Goal: Information Seeking & Learning: Learn about a topic

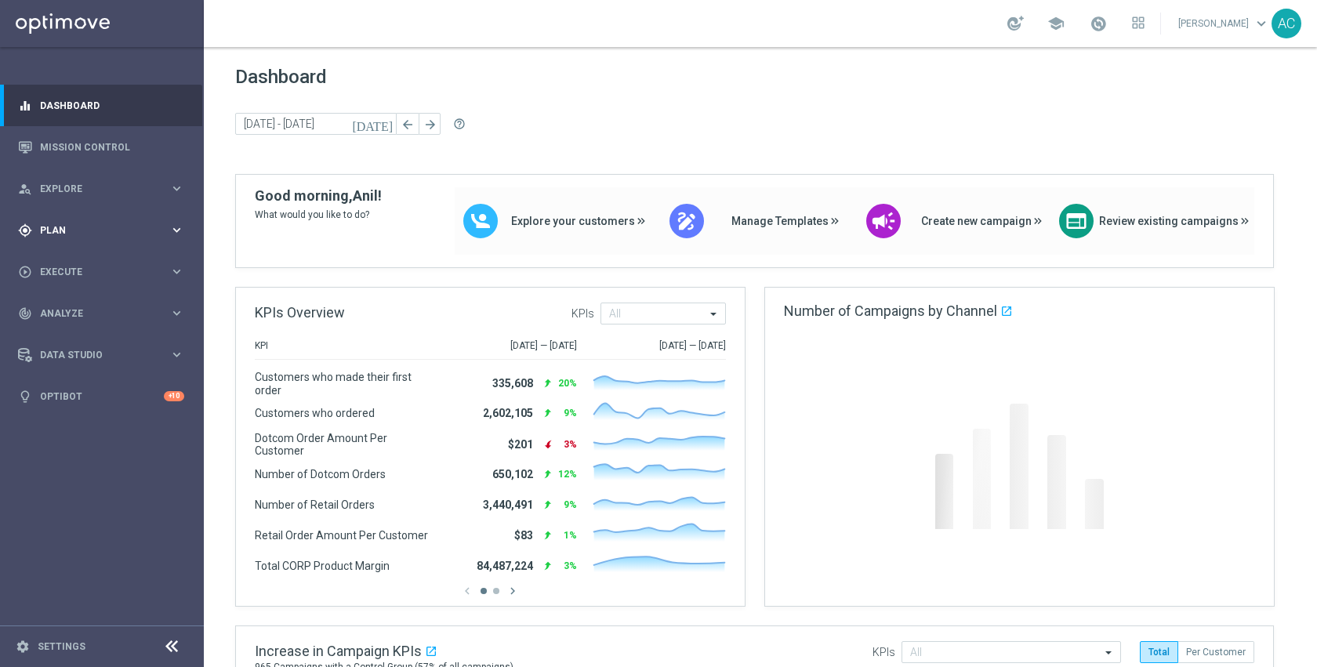
click at [110, 235] on div "gps_fixed Plan" at bounding box center [93, 230] width 151 height 14
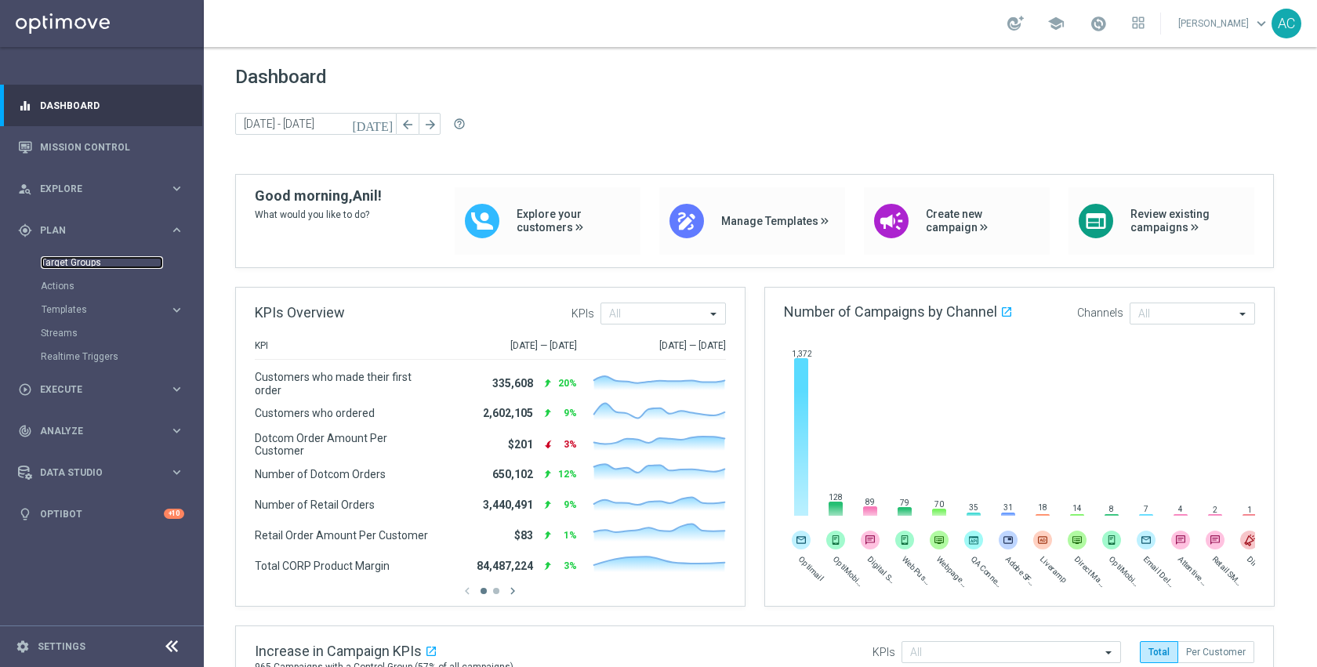
click at [87, 268] on link "Target Groups" at bounding box center [102, 262] width 122 height 13
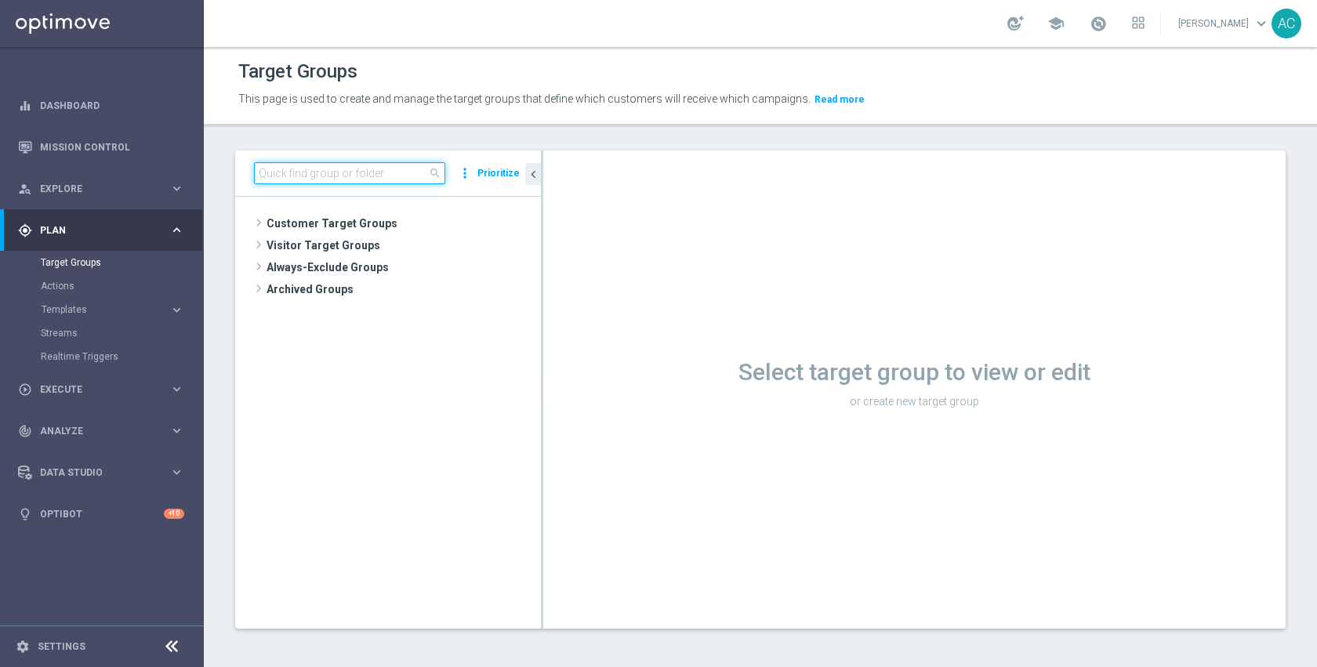
click at [329, 175] on input at bounding box center [349, 173] width 191 height 22
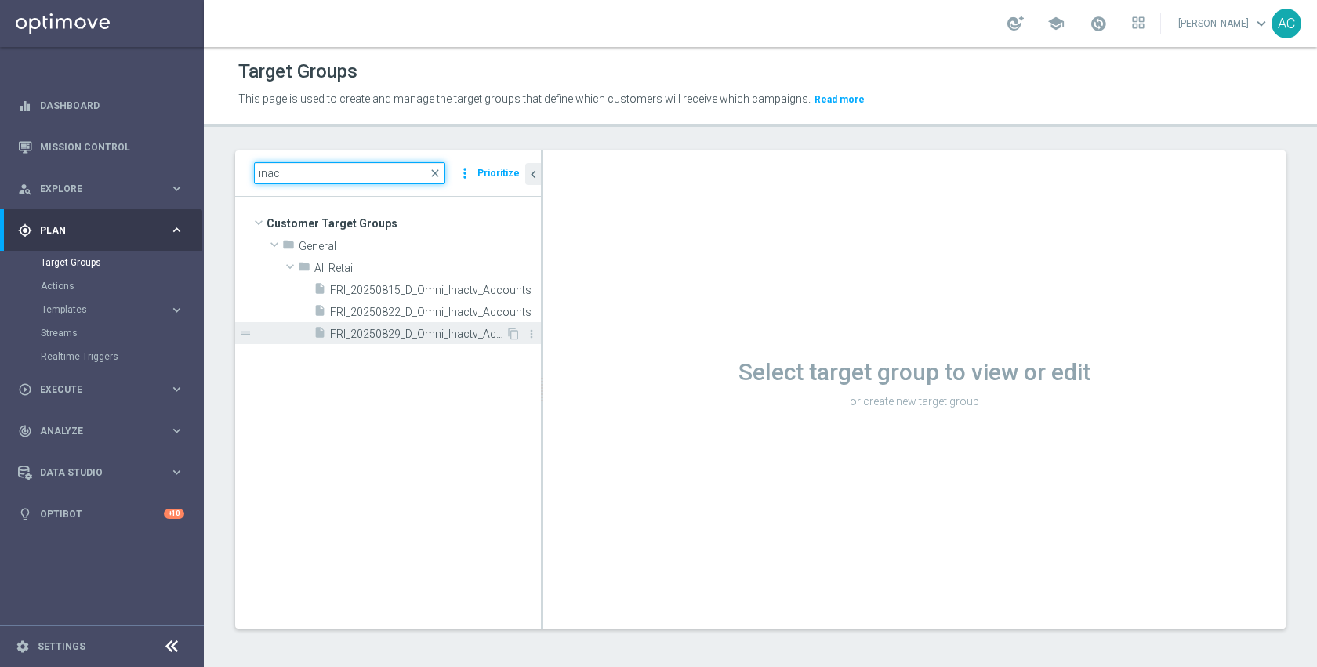
type input "inac"
click at [434, 336] on span "FRI_20250829_D_Omni_Inactv_Accounts" at bounding box center [418, 334] width 176 height 13
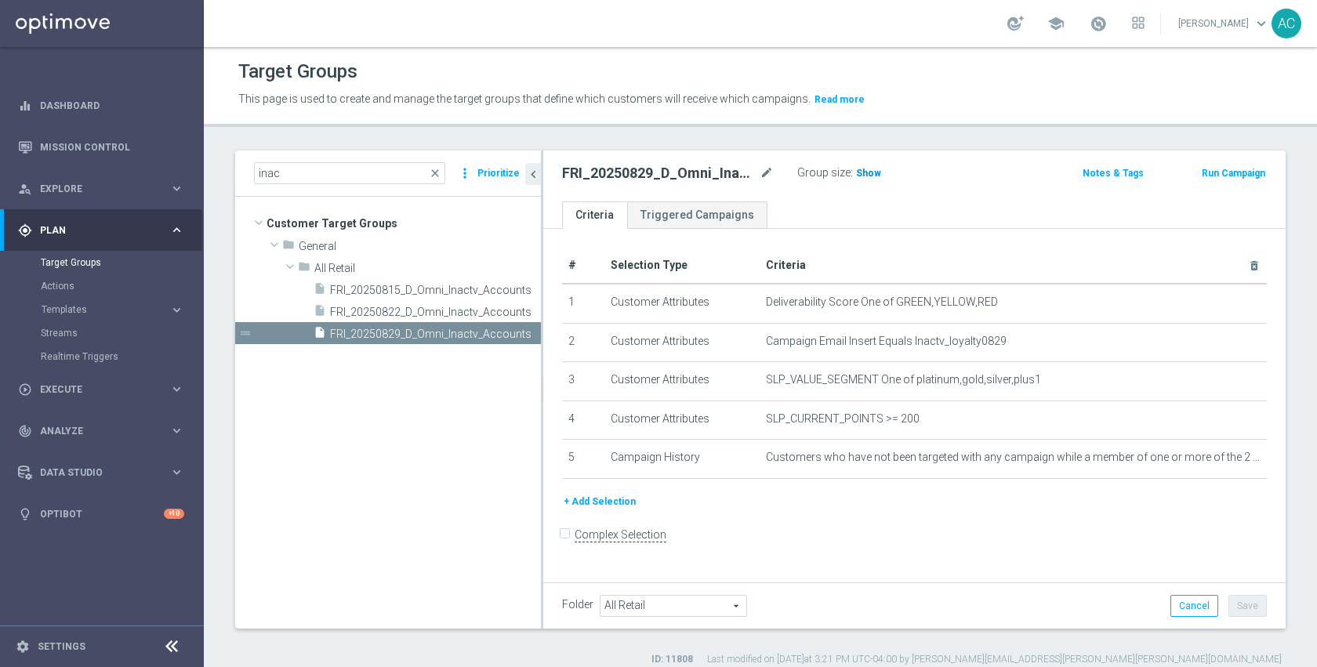
click at [869, 176] on span "Show" at bounding box center [868, 173] width 25 height 11
click at [869, 176] on span "219" at bounding box center [867, 175] width 20 height 15
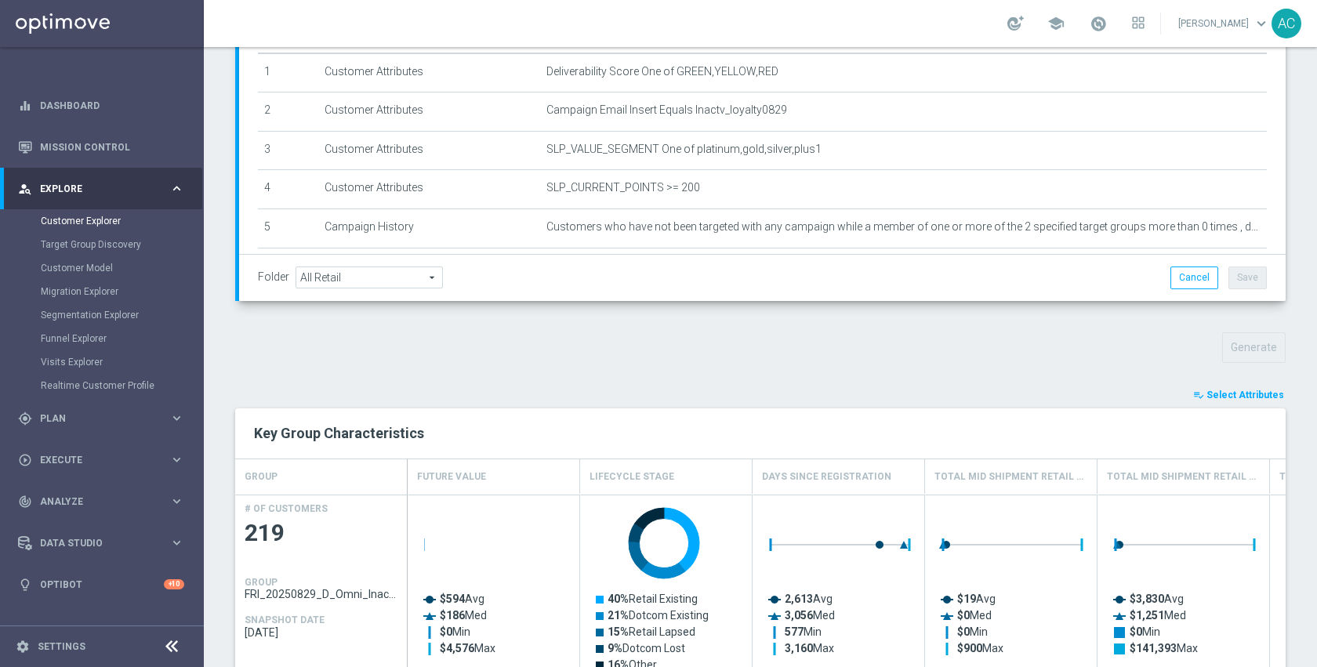
scroll to position [328, 0]
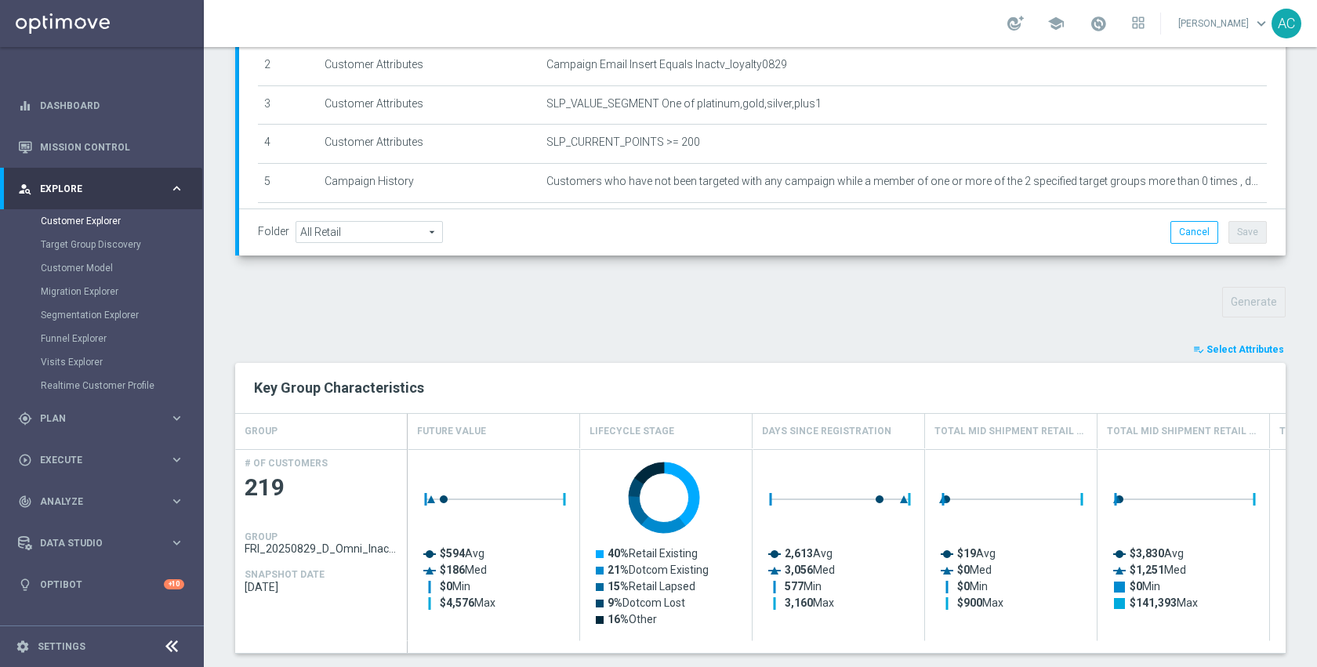
click at [1250, 353] on span "Select Attributes" at bounding box center [1246, 349] width 78 height 11
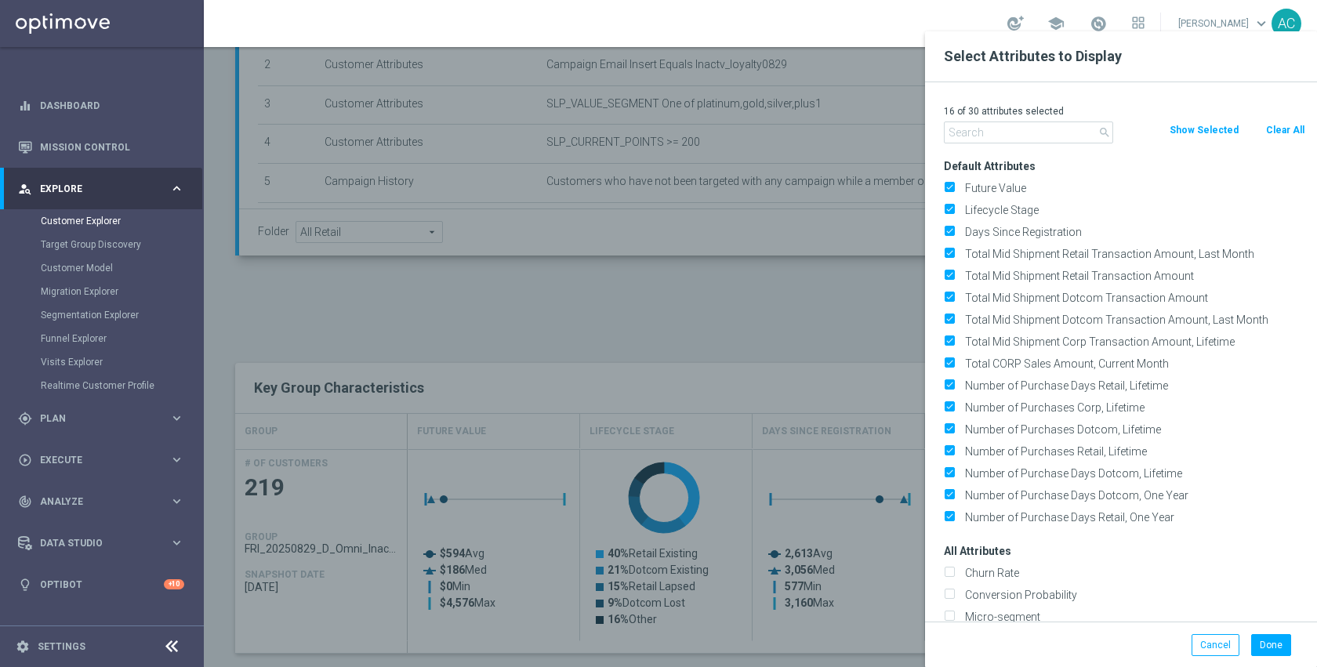
click at [1277, 130] on button "Clear All" at bounding box center [1286, 130] width 42 height 17
checkbox input "false"
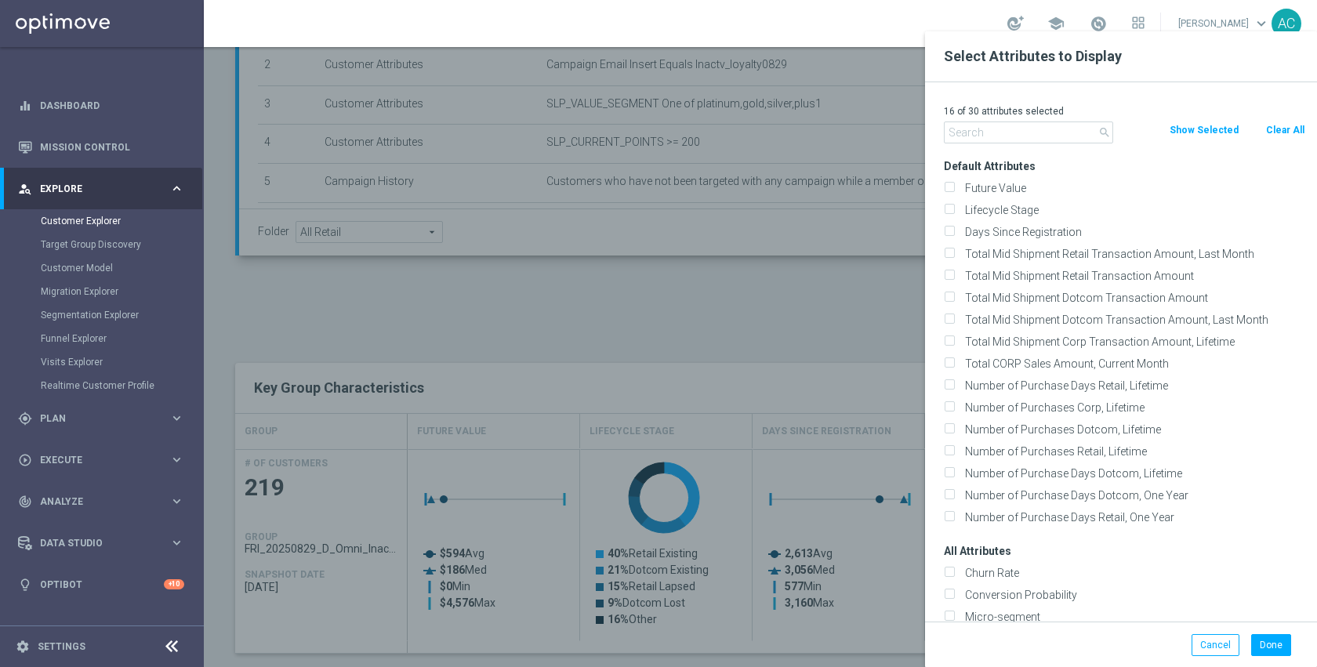
checkbox input "false"
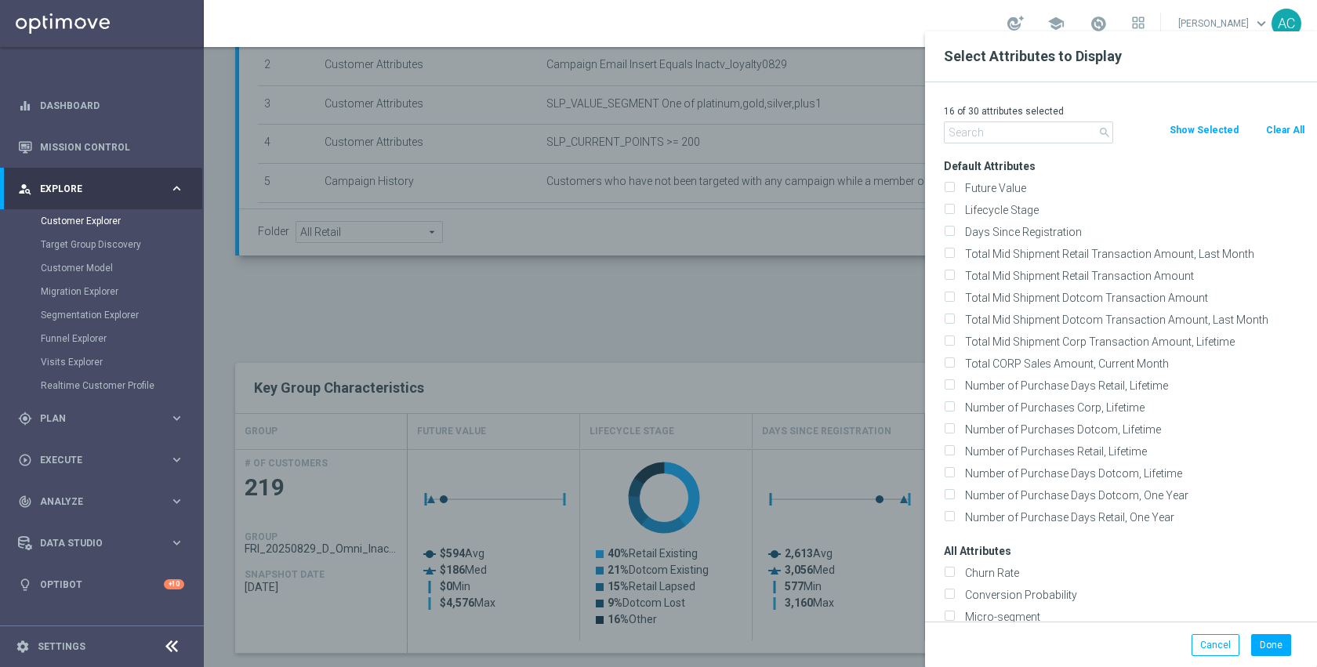
checkbox input "false"
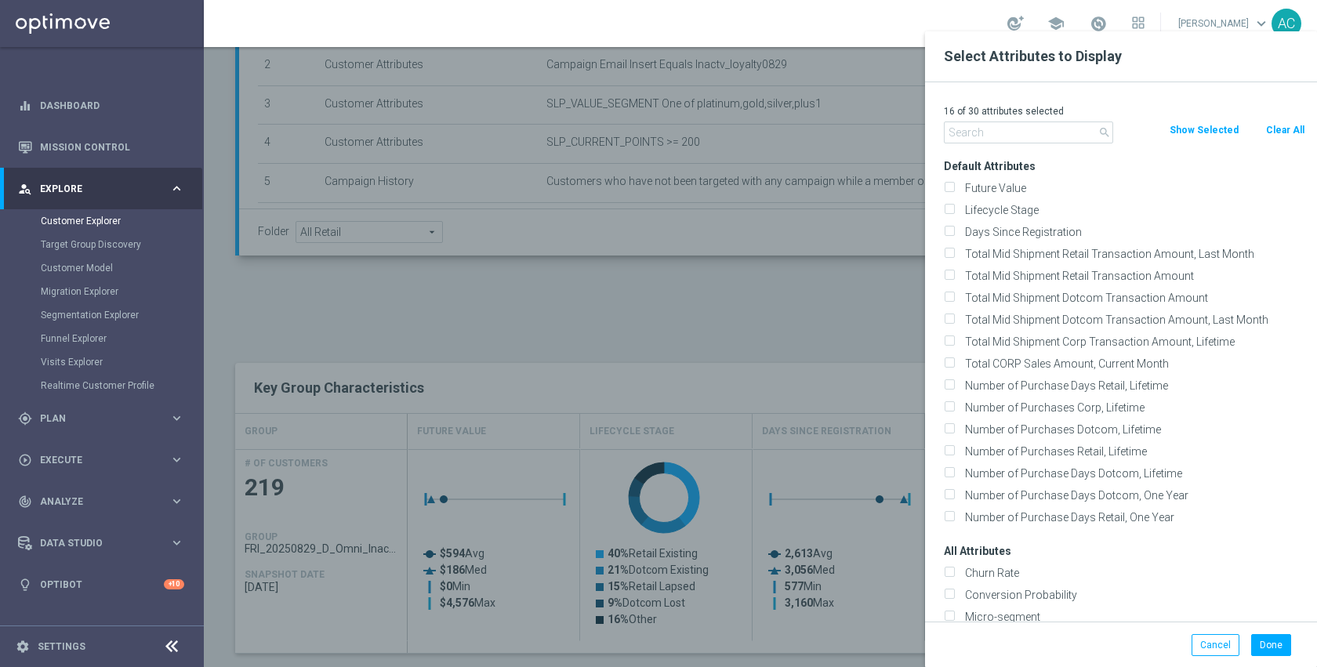
checkbox input "false"
click at [1048, 127] on input "text" at bounding box center [1028, 133] width 169 height 22
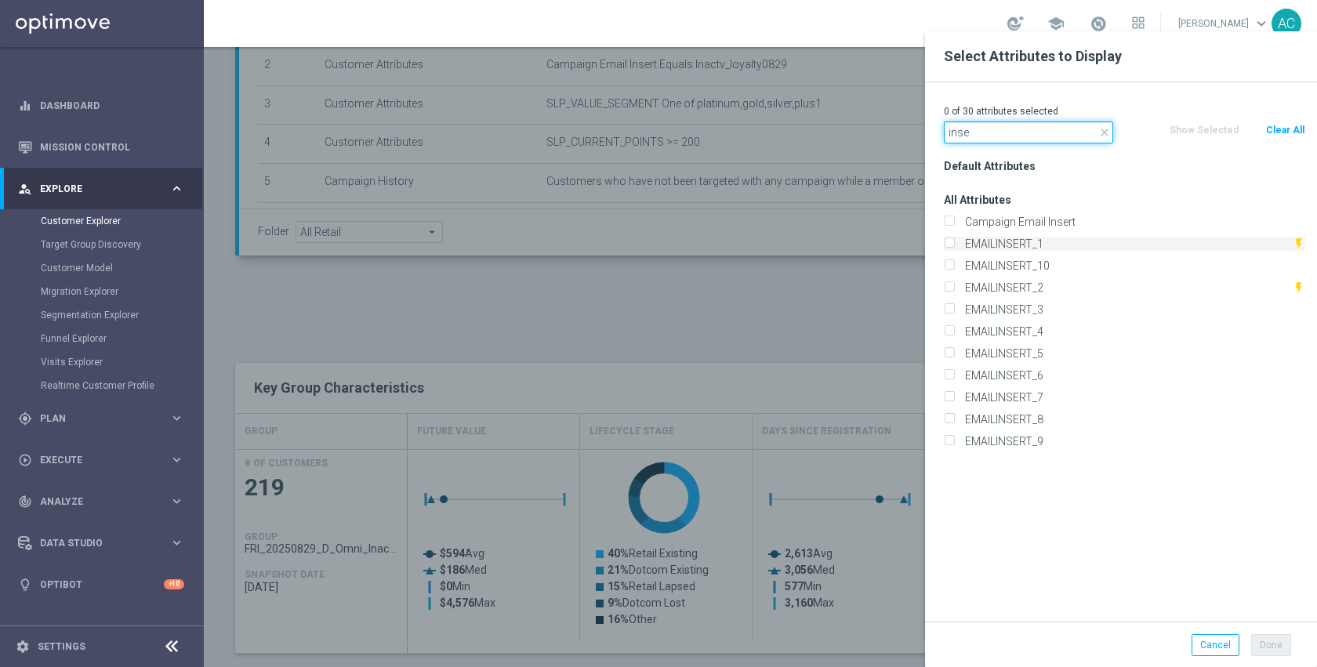
type input "inse"
click at [1032, 249] on label "EMAILINSERT_1" at bounding box center [1126, 244] width 333 height 14
click at [954, 249] on input "EMAILINSERT_1" at bounding box center [949, 246] width 10 height 10
checkbox input "true"
click at [1026, 292] on label "EMAILINSERT_2" at bounding box center [1126, 288] width 333 height 14
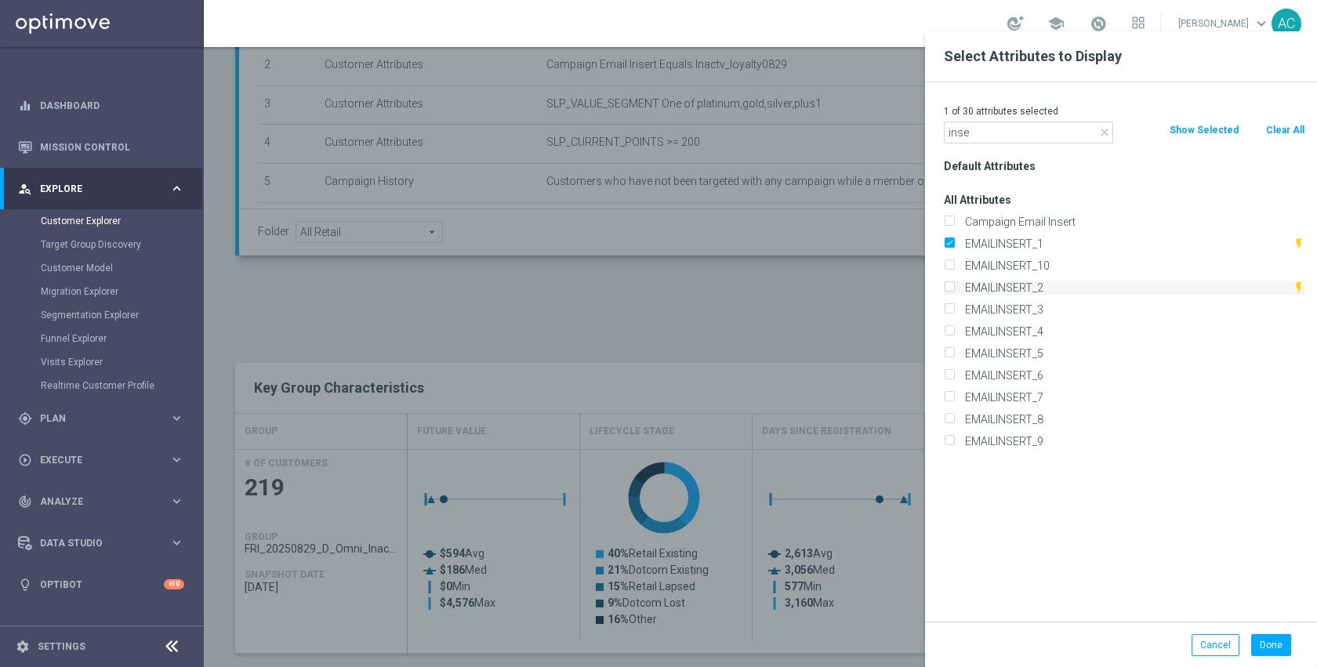
click at [954, 292] on input "EMAILINSERT_2" at bounding box center [949, 290] width 10 height 10
checkbox input "true"
click at [1026, 307] on label "EMAILINSERT_3" at bounding box center [1133, 310] width 346 height 14
click at [954, 307] on input "EMAILINSERT_3" at bounding box center [949, 312] width 10 height 10
checkbox input "true"
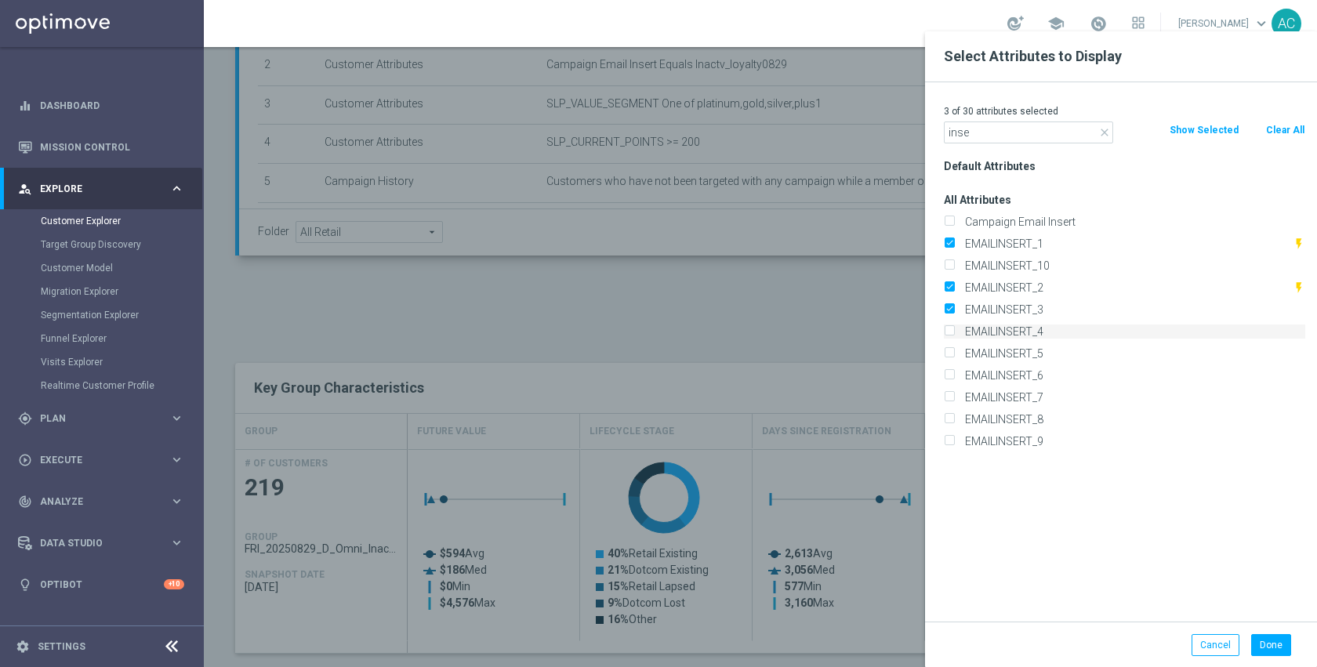
click at [1027, 332] on label "EMAILINSERT_4" at bounding box center [1133, 332] width 346 height 14
click at [954, 332] on input "EMAILINSERT_4" at bounding box center [949, 333] width 10 height 10
checkbox input "true"
click at [1261, 660] on div "Done Cancel" at bounding box center [1121, 645] width 392 height 46
click at [1283, 640] on button "Done" at bounding box center [1271, 645] width 40 height 22
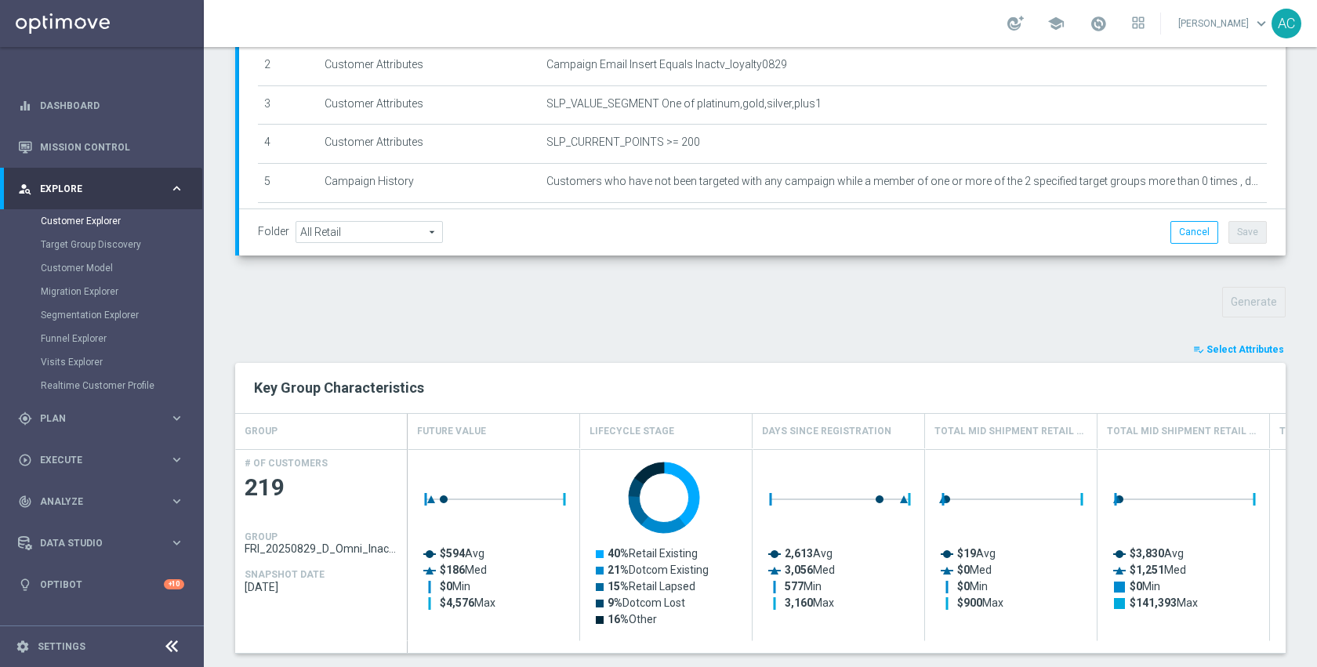
type input "Search"
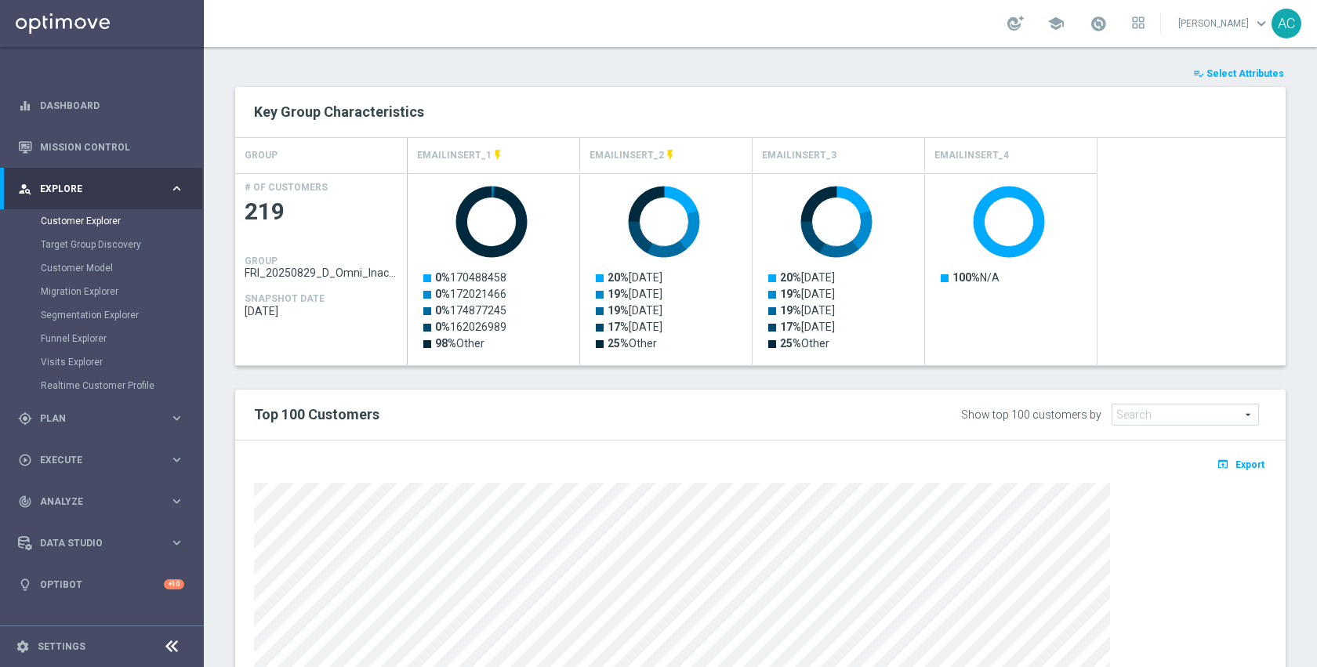
scroll to position [799, 0]
